Goal: Information Seeking & Learning: Learn about a topic

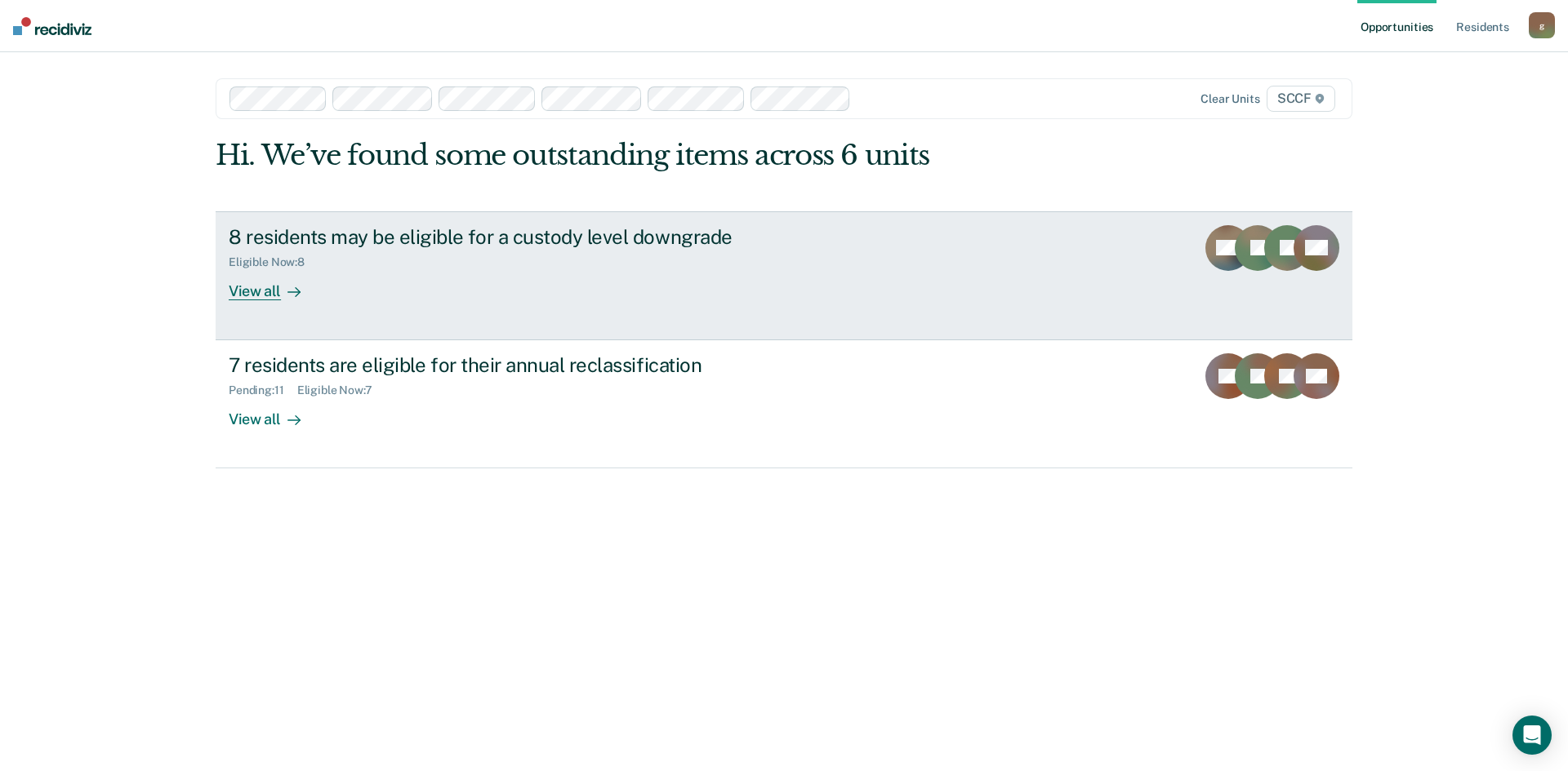
click at [256, 283] on div "View all" at bounding box center [275, 284] width 92 height 32
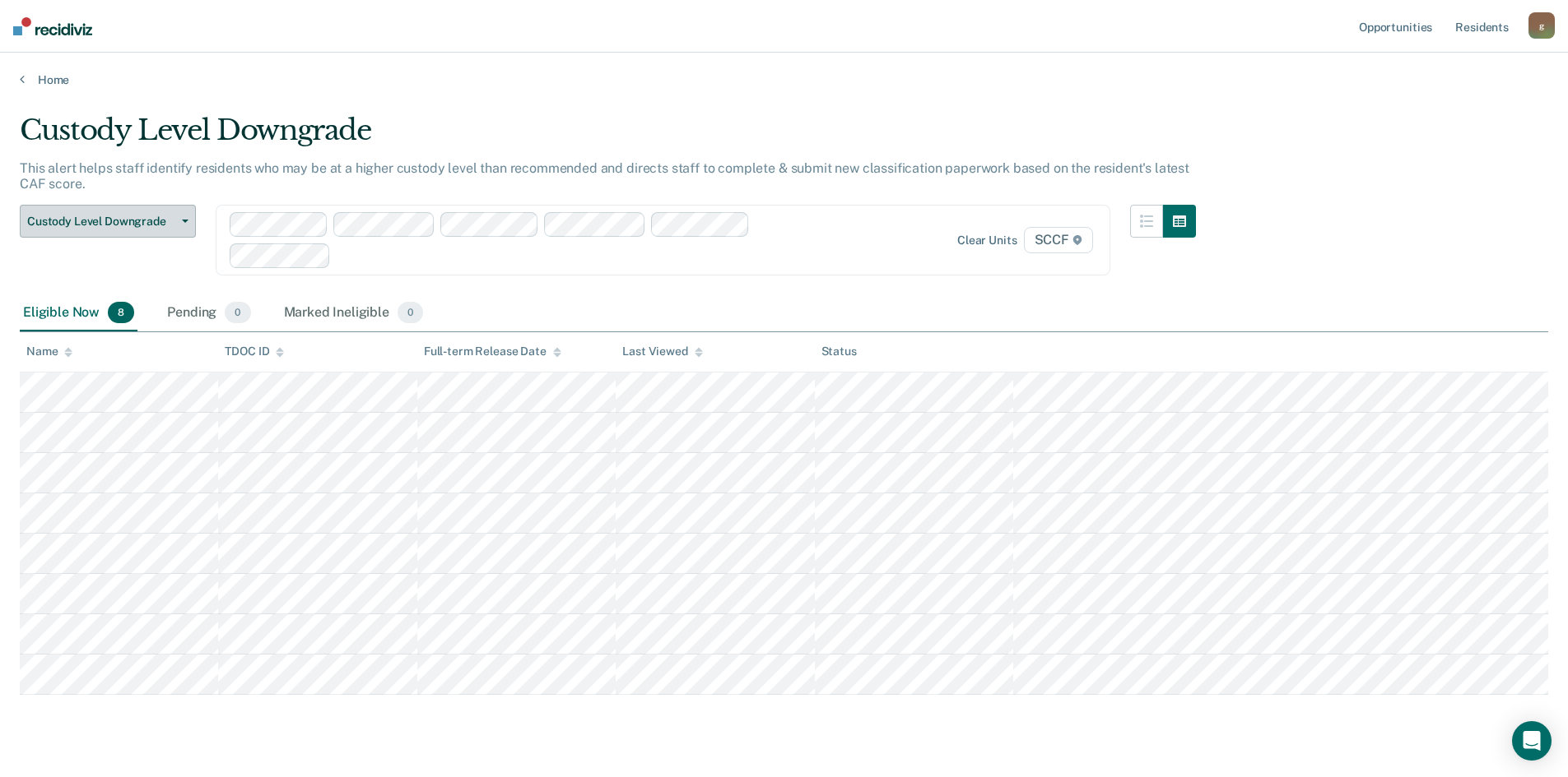
click at [177, 226] on button "Custody Level Downgrade" at bounding box center [107, 221] width 176 height 33
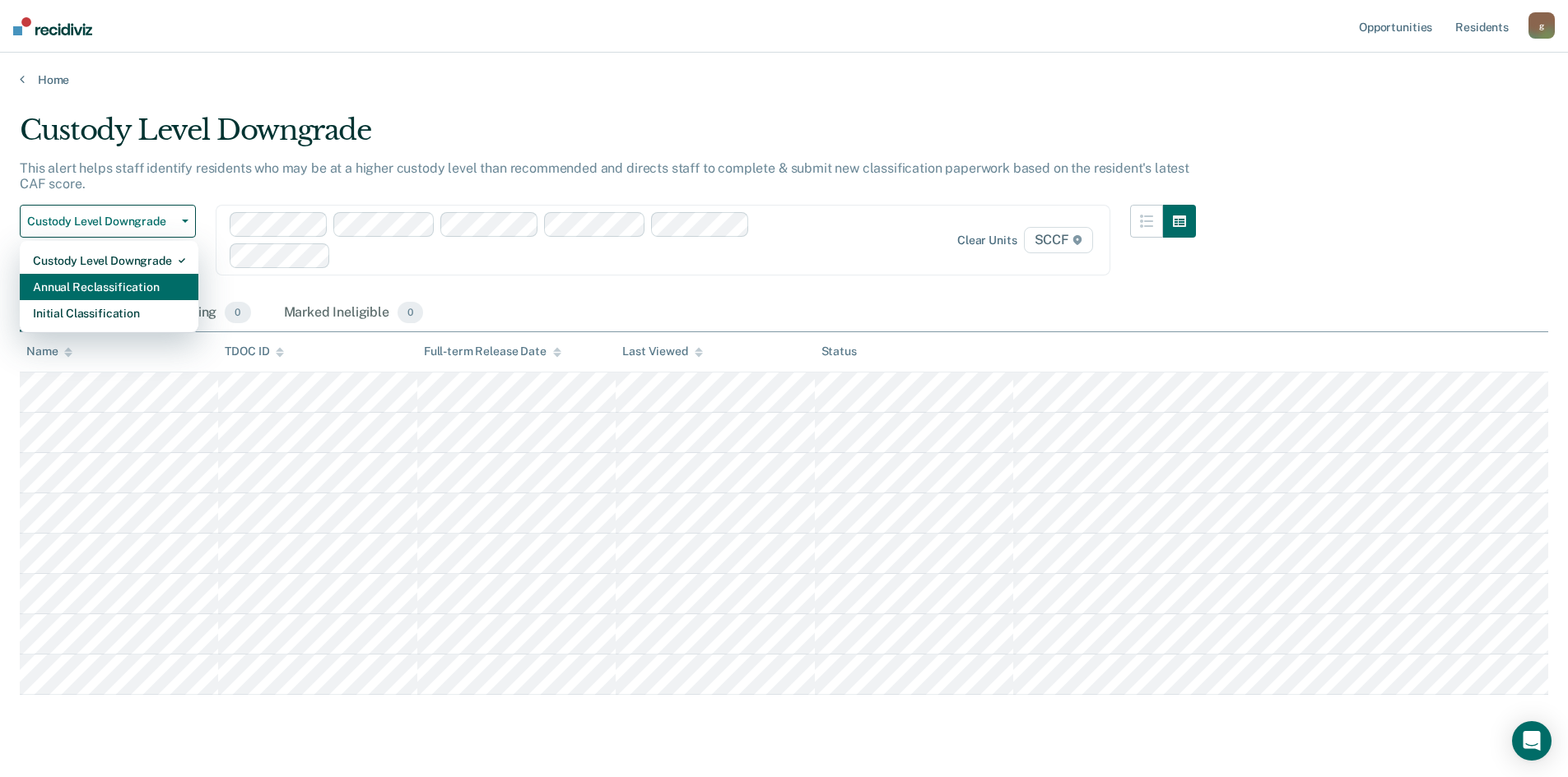
click at [153, 286] on div "Annual Reclassification" at bounding box center [109, 287] width 153 height 27
